Goal: Information Seeking & Learning: Understand process/instructions

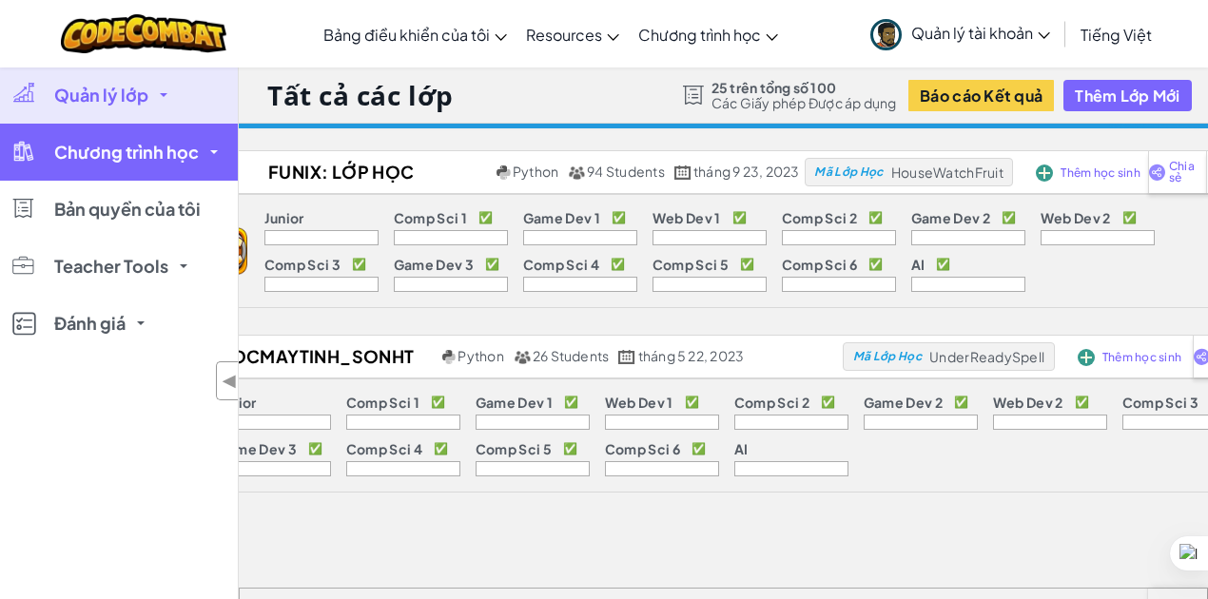
click at [146, 165] on link "Chương trình học" at bounding box center [119, 152] width 238 height 57
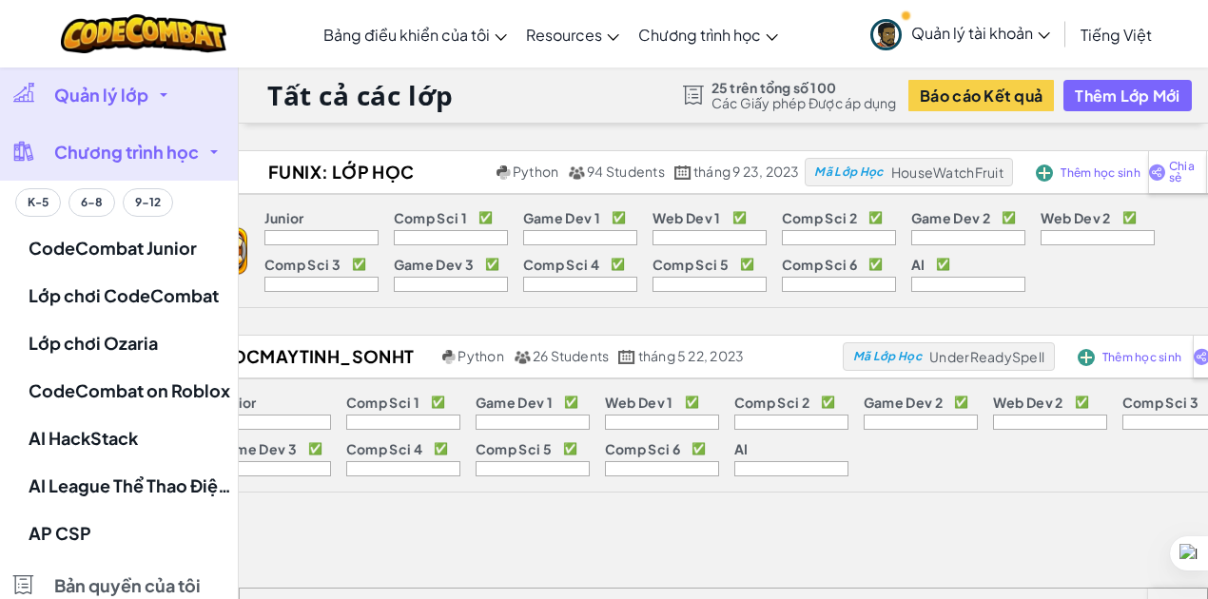
click at [142, 160] on span "Chương trình học" at bounding box center [126, 152] width 145 height 17
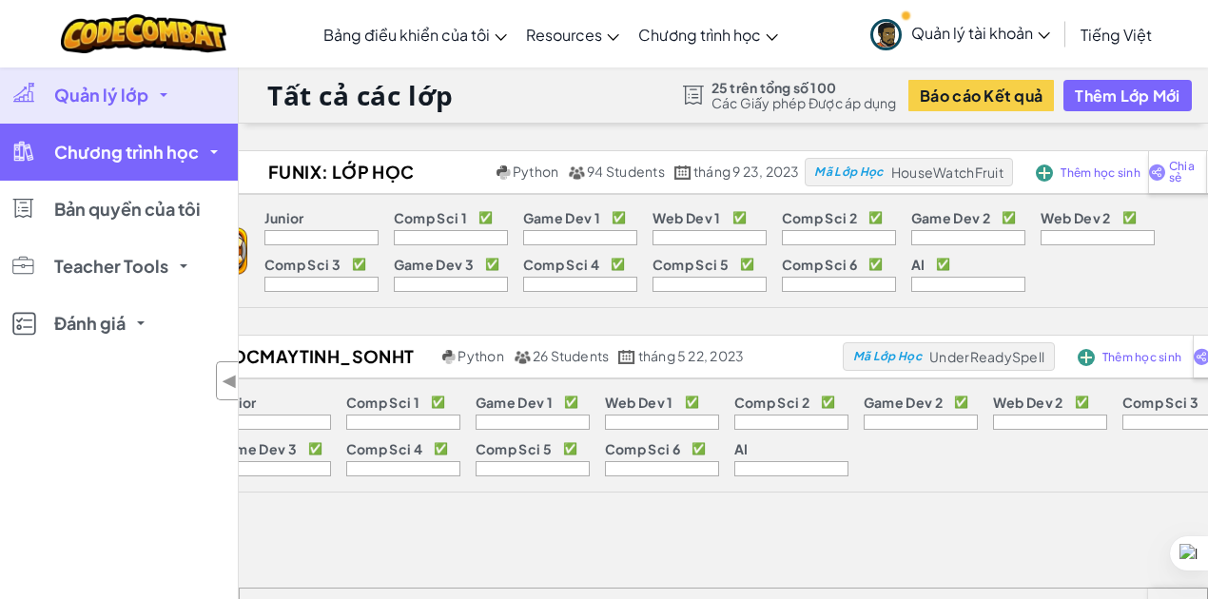
click at [145, 151] on span "Chương trình học" at bounding box center [126, 152] width 145 height 17
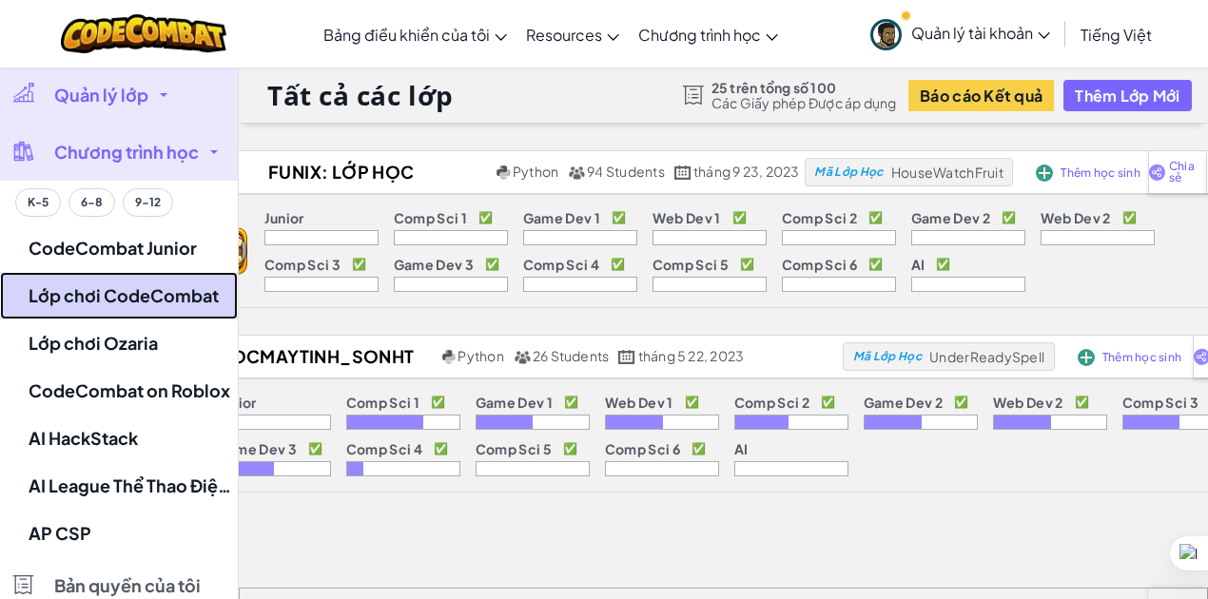
click at [113, 289] on link "Lớp chơi CodeCombat" at bounding box center [119, 296] width 238 height 48
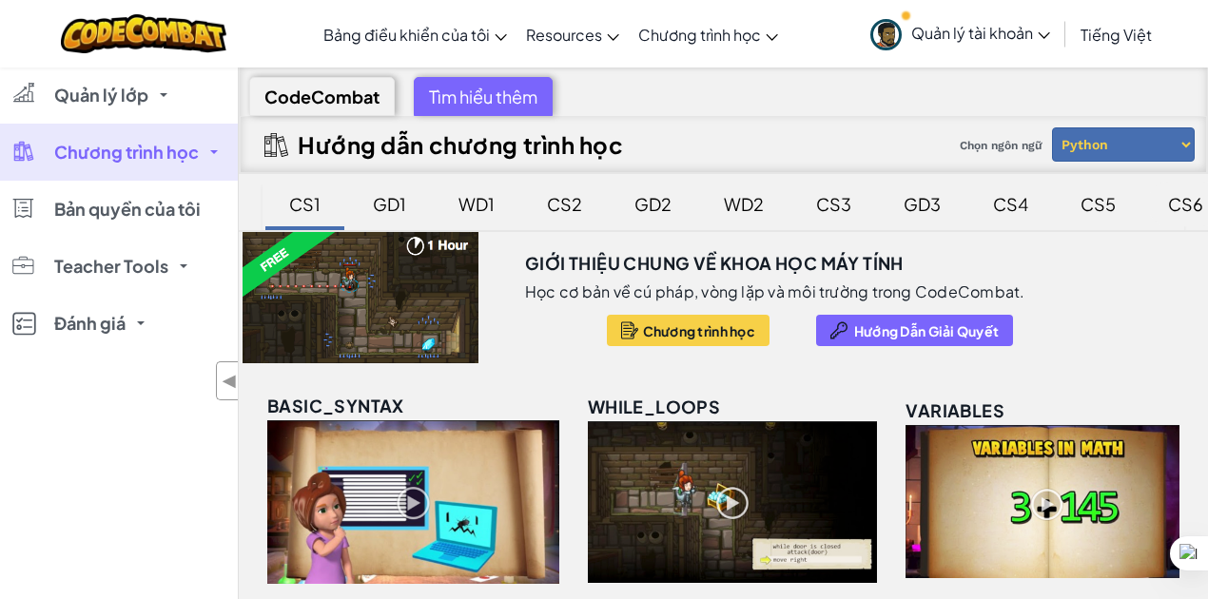
click at [1173, 204] on div "CS6" at bounding box center [1185, 204] width 73 height 45
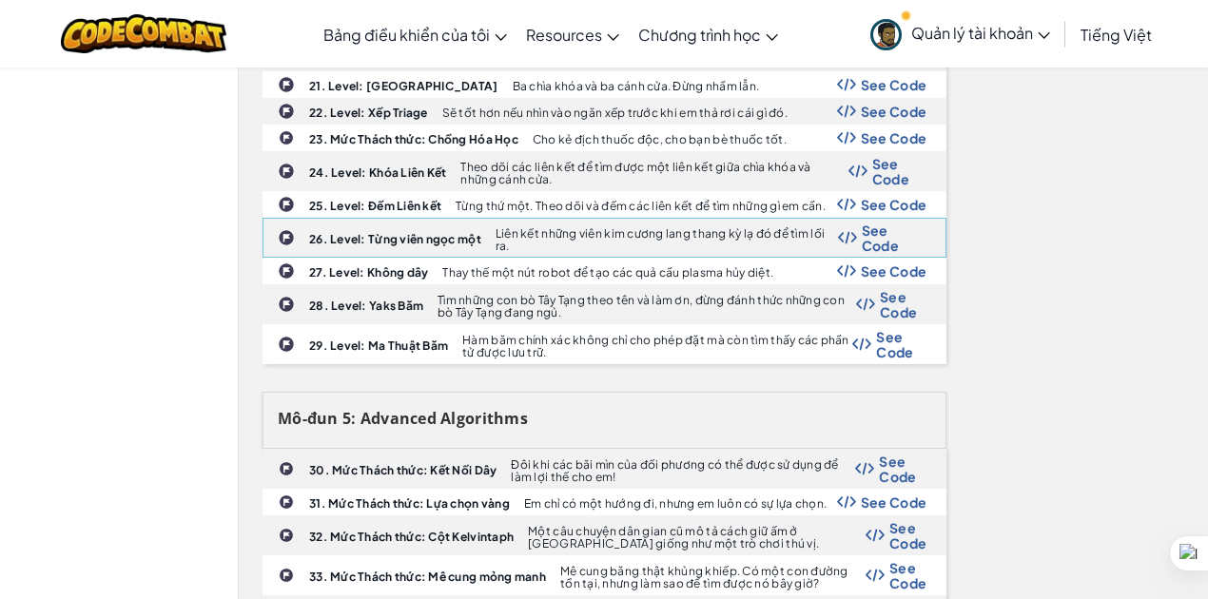
scroll to position [1332, 0]
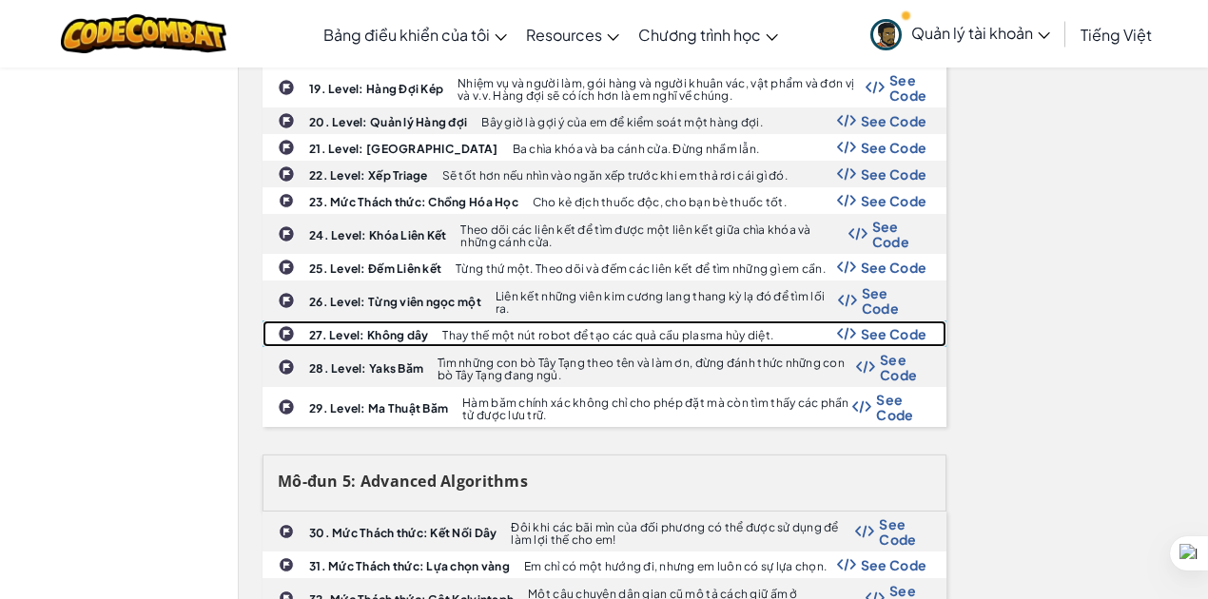
click at [394, 328] on b "27. Level: Không dây" at bounding box center [368, 335] width 119 height 14
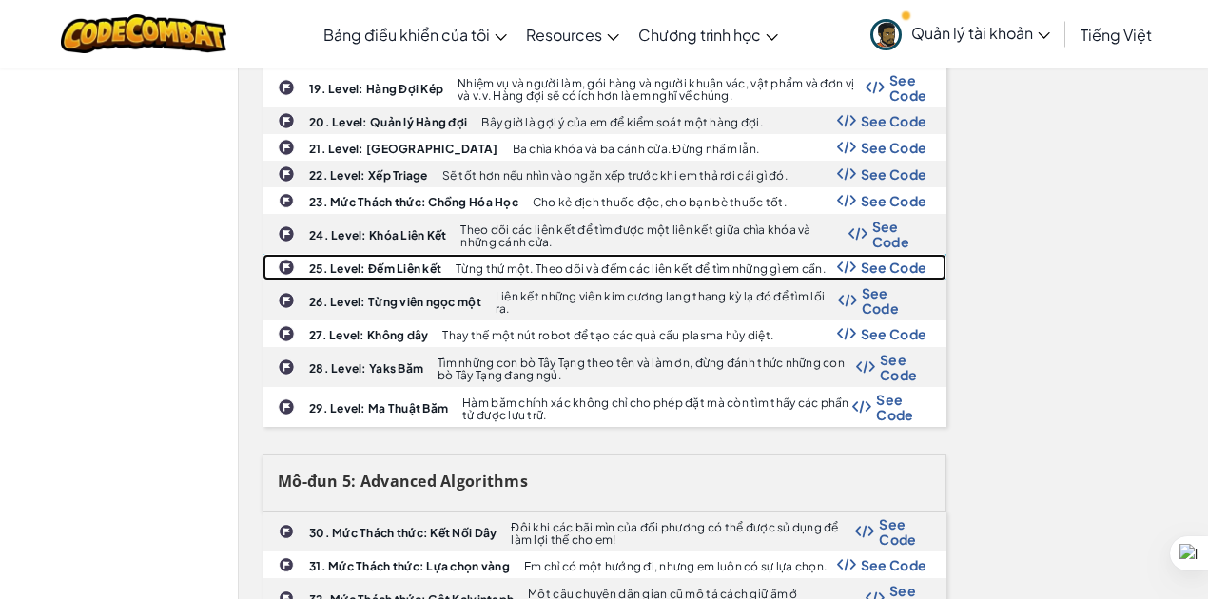
click at [881, 260] on span "See Code" at bounding box center [894, 267] width 67 height 15
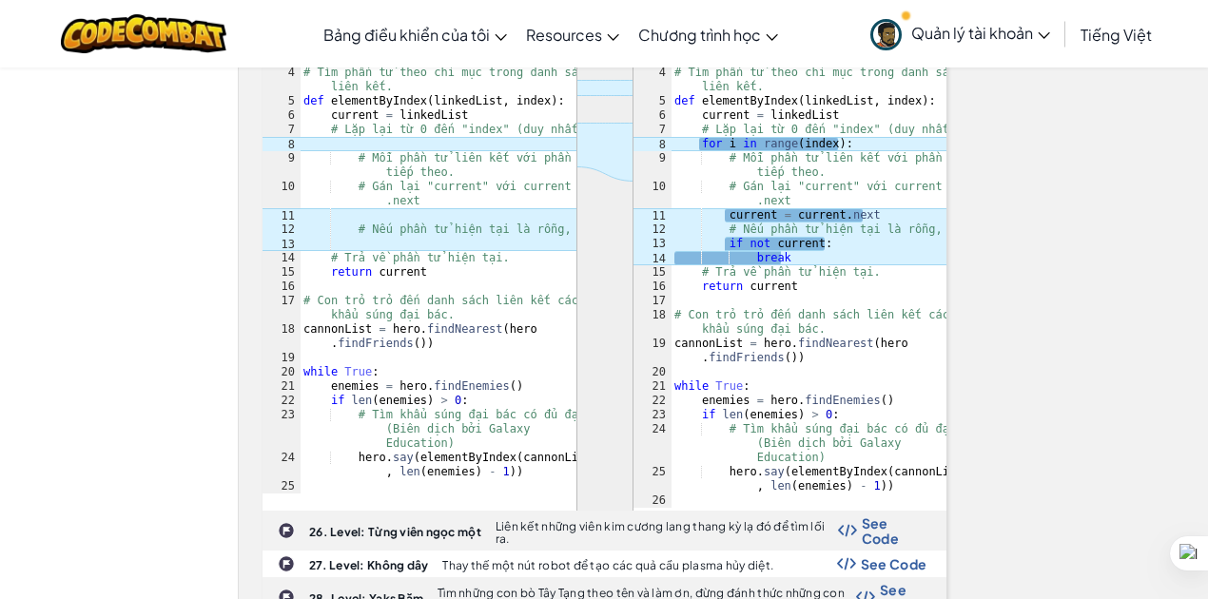
scroll to position [1648, 0]
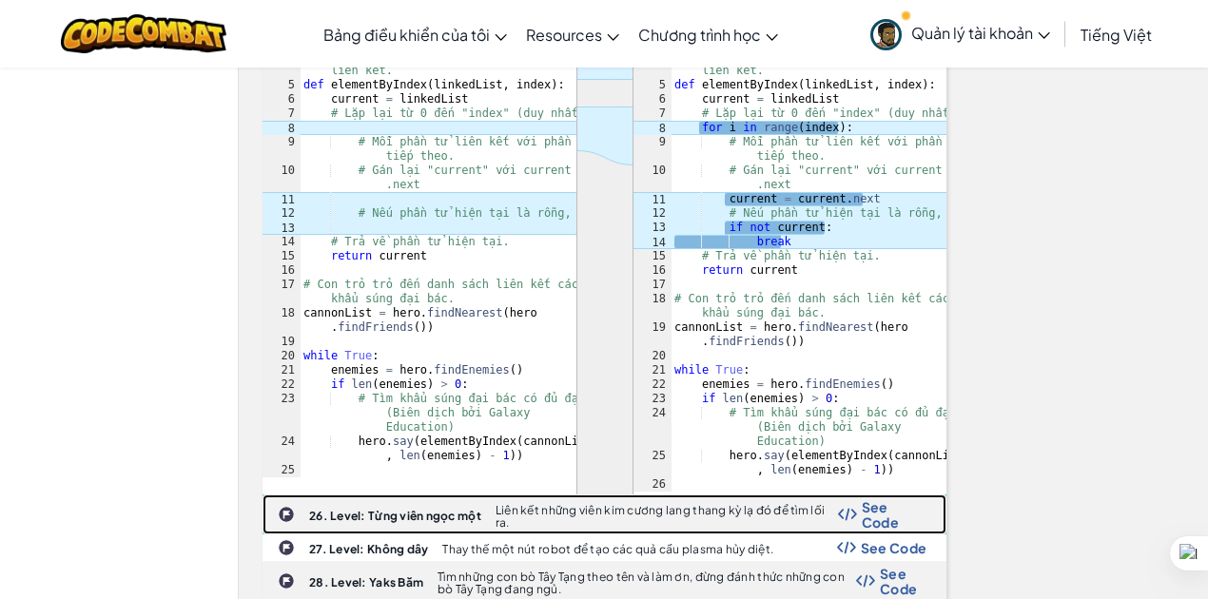
click at [423, 509] on b "26. Level: Từng viên ngọc một" at bounding box center [395, 516] width 172 height 14
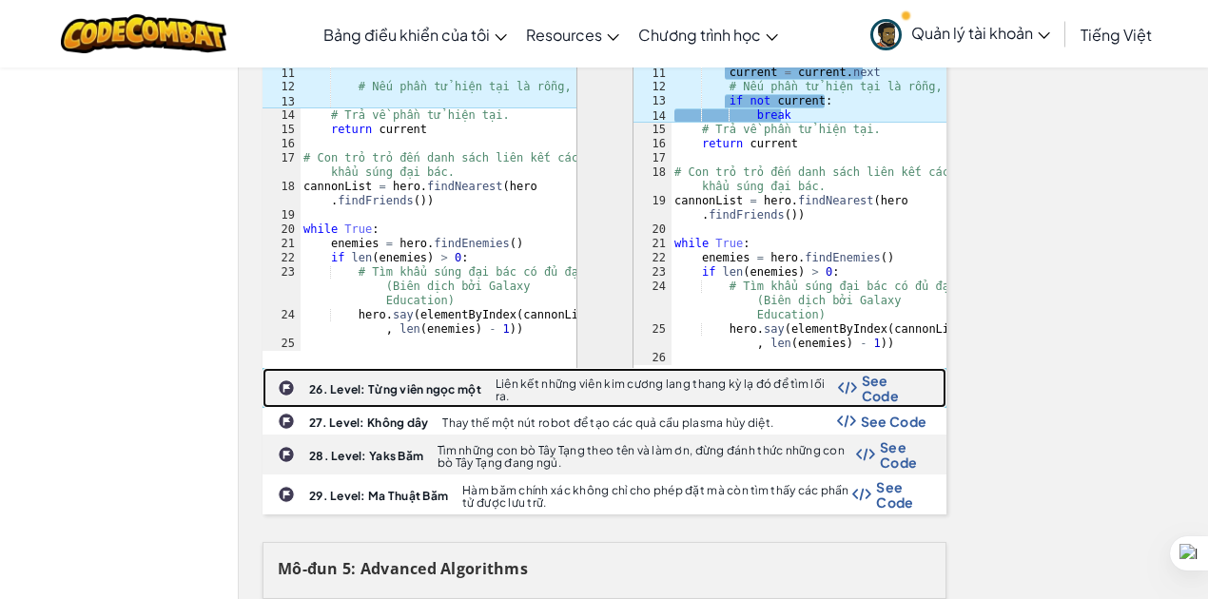
click at [860, 373] on div "See Code" at bounding box center [882, 388] width 89 height 30
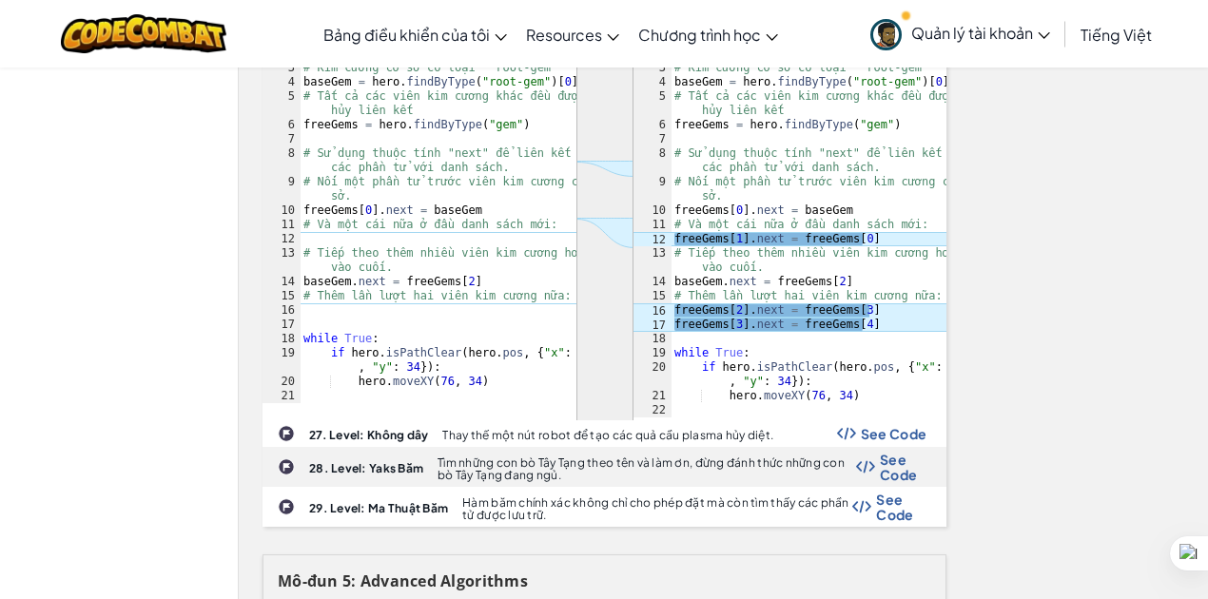
scroll to position [2283, 0]
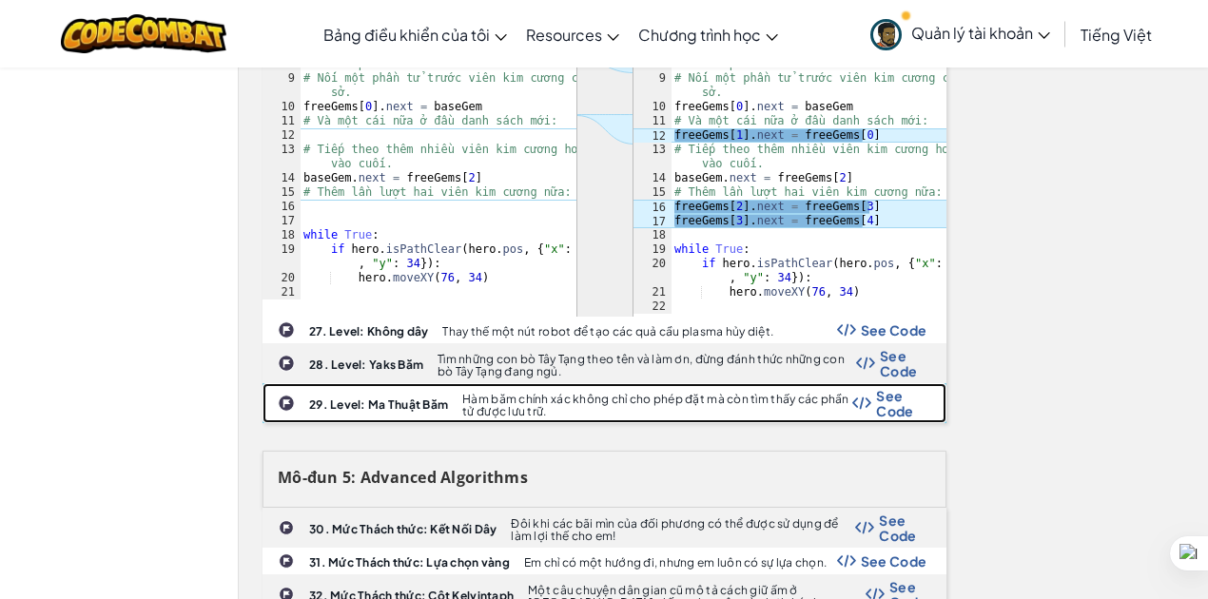
click at [882, 388] on span "See Code" at bounding box center [901, 403] width 50 height 30
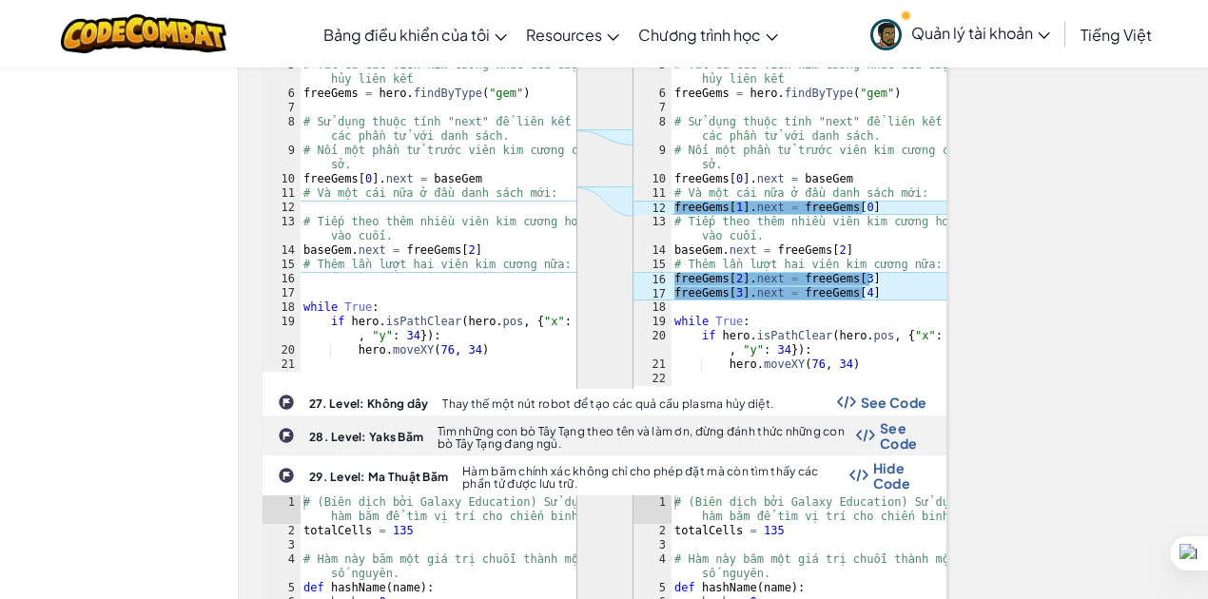
scroll to position [2345, 0]
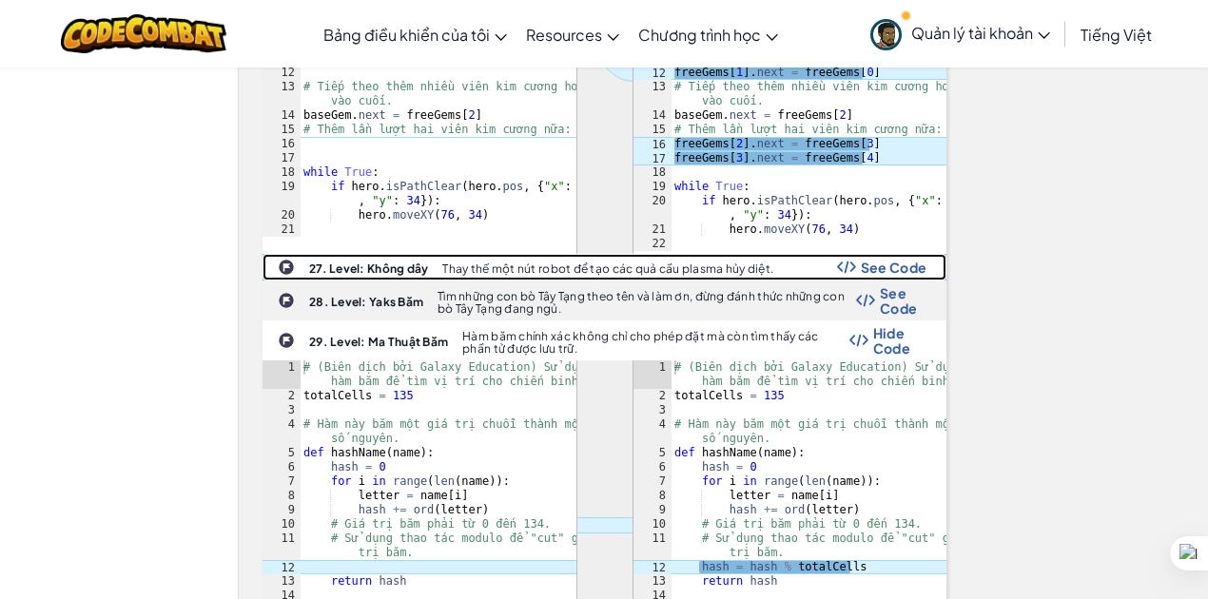
click at [877, 260] on span "See Code" at bounding box center [894, 267] width 67 height 15
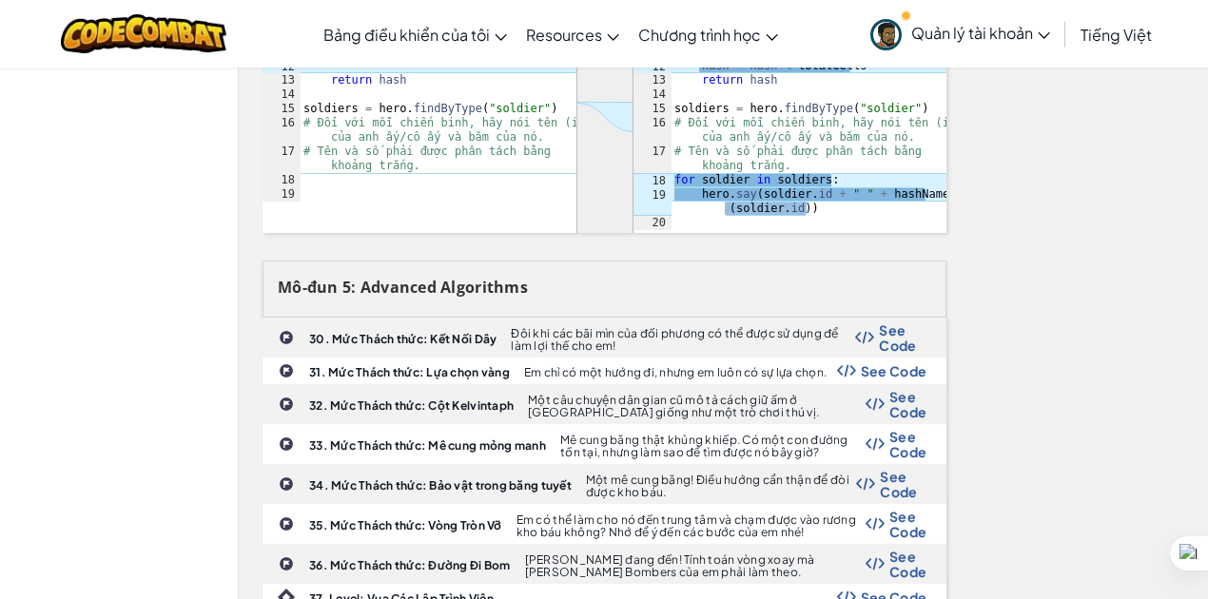
scroll to position [3804, 0]
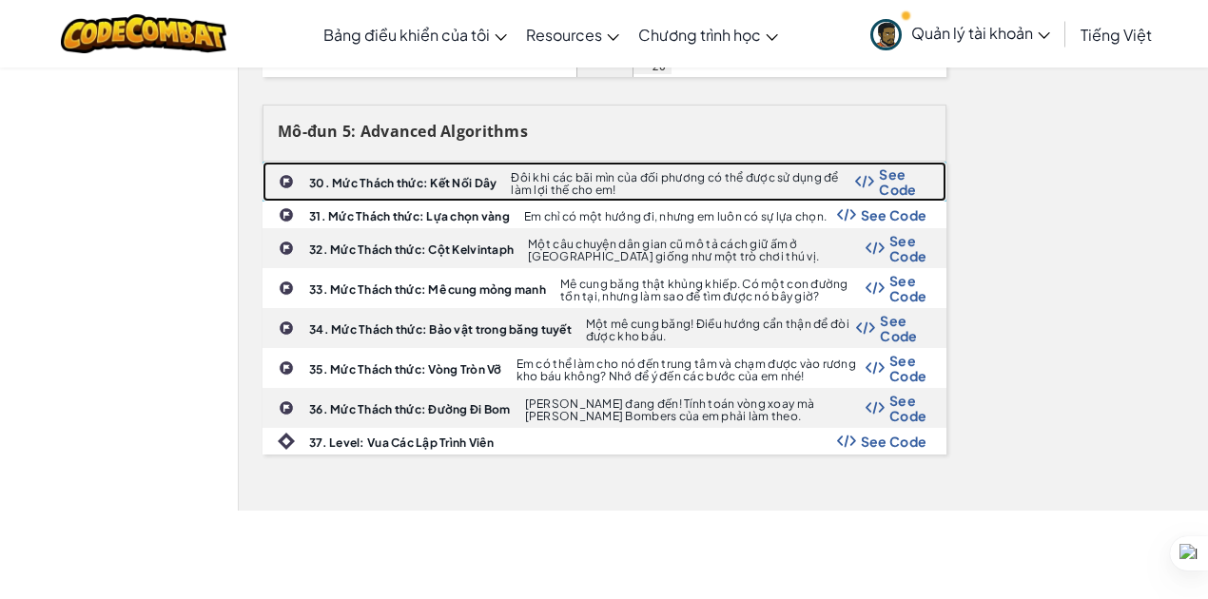
click at [439, 176] on b "30. Mức Thách thức: Kết Nối Dây" at bounding box center [402, 183] width 187 height 14
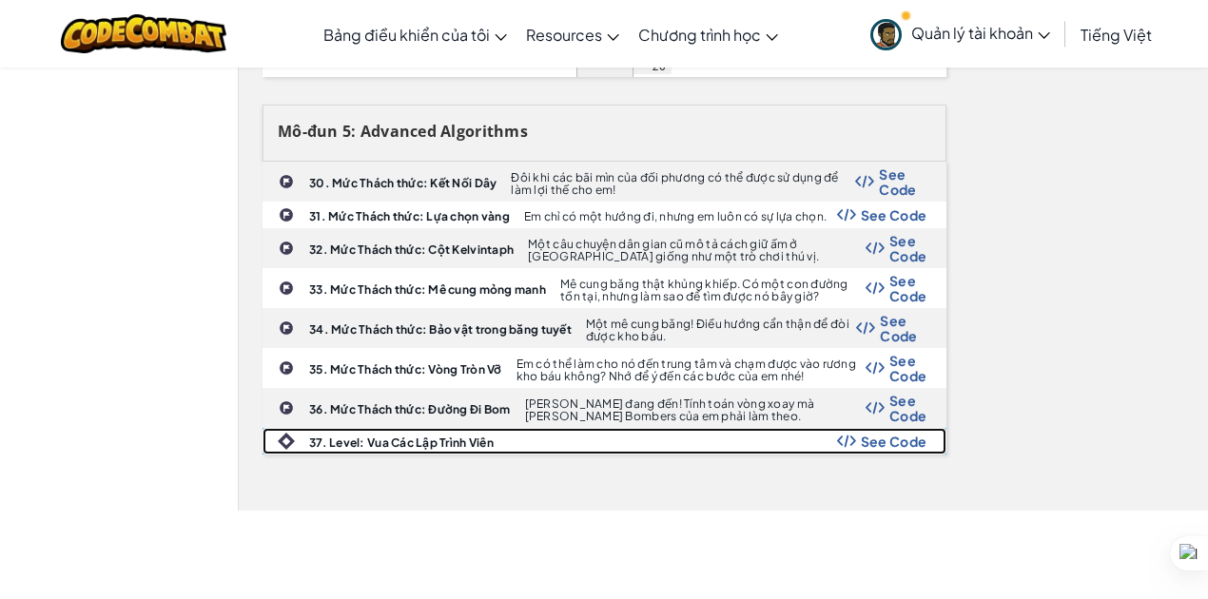
click at [473, 429] on div "37. Level: Vua Các Lập Trình Viên See Code" at bounding box center [604, 441] width 682 height 25
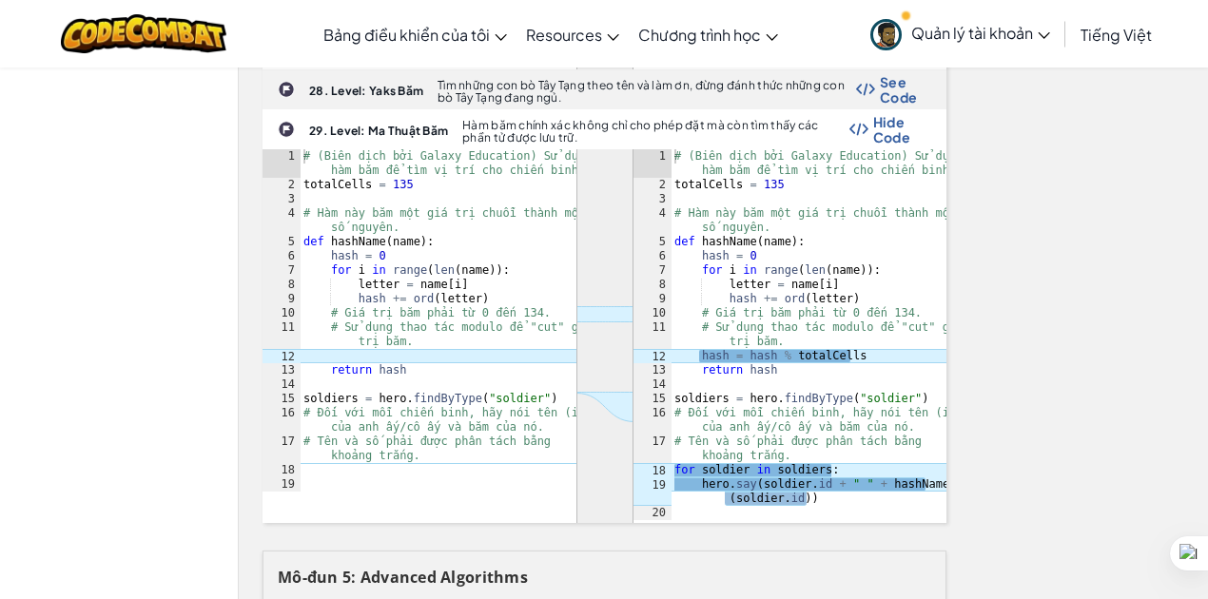
scroll to position [3360, 0]
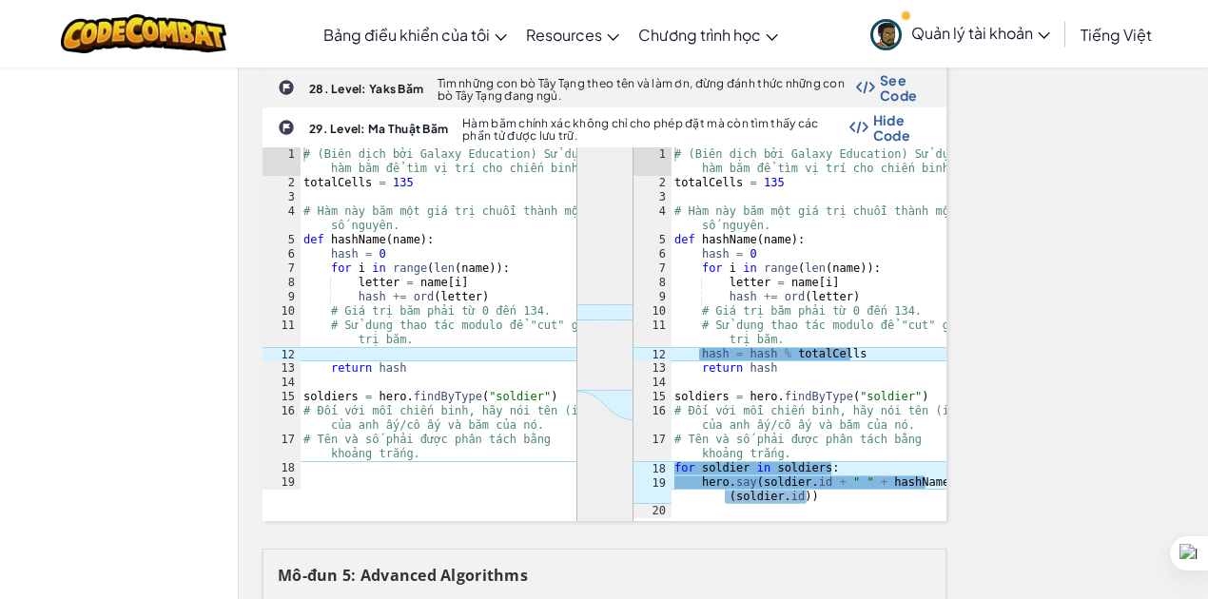
click at [812, 471] on div "# (Biên dịch bởi Galaxy Education) Sử dụng hàm băm để tìm vị trí cho chiến binh…" at bounding box center [809, 354] width 277 height 414
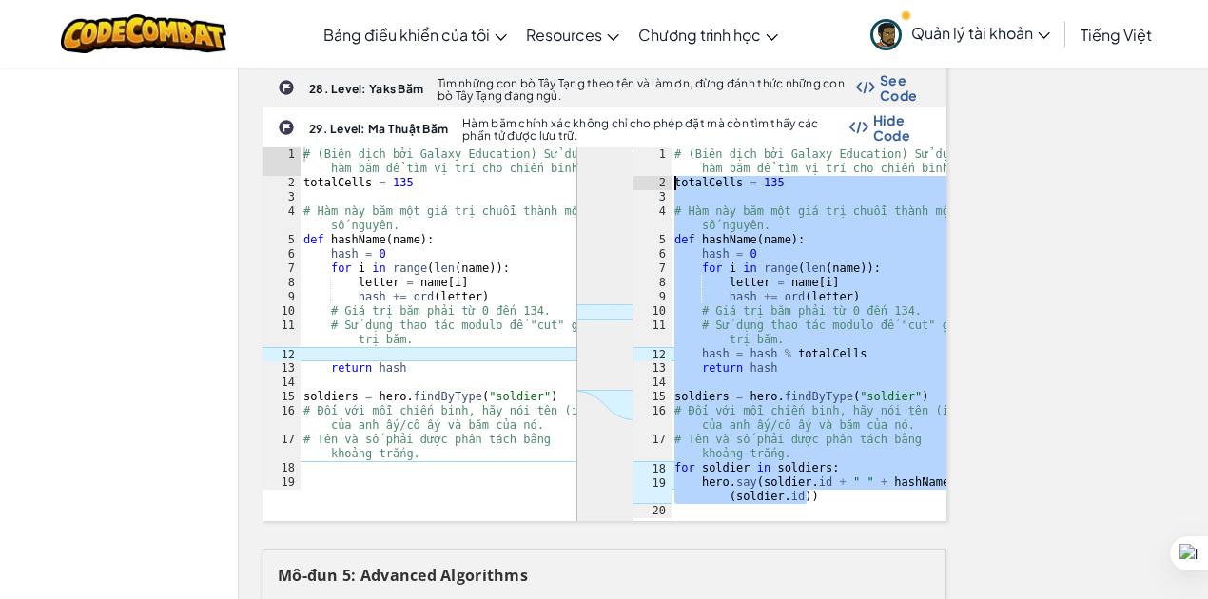
drag, startPoint x: 813, startPoint y: 478, endPoint x: 675, endPoint y: 162, distance: 345.4
click at [675, 162] on div "# (Biên dịch bởi Galaxy Education) Sử dụng hàm băm để tìm vị trí cho chiến binh…" at bounding box center [809, 354] width 277 height 414
type textarea "totalCells = 135"
